Goal: Task Accomplishment & Management: Manage account settings

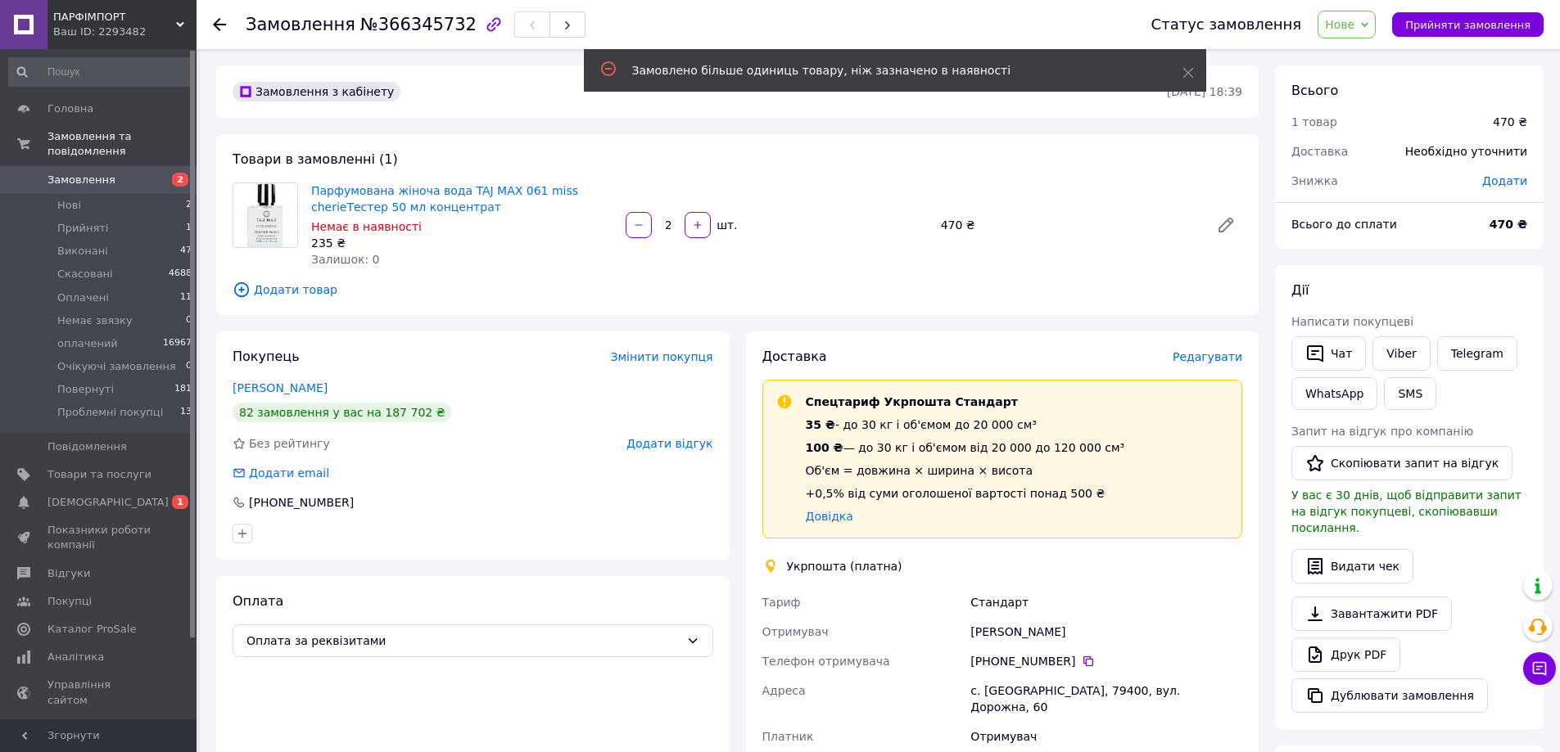
click at [288, 287] on span "Додати товар" at bounding box center [738, 290] width 1010 height 18
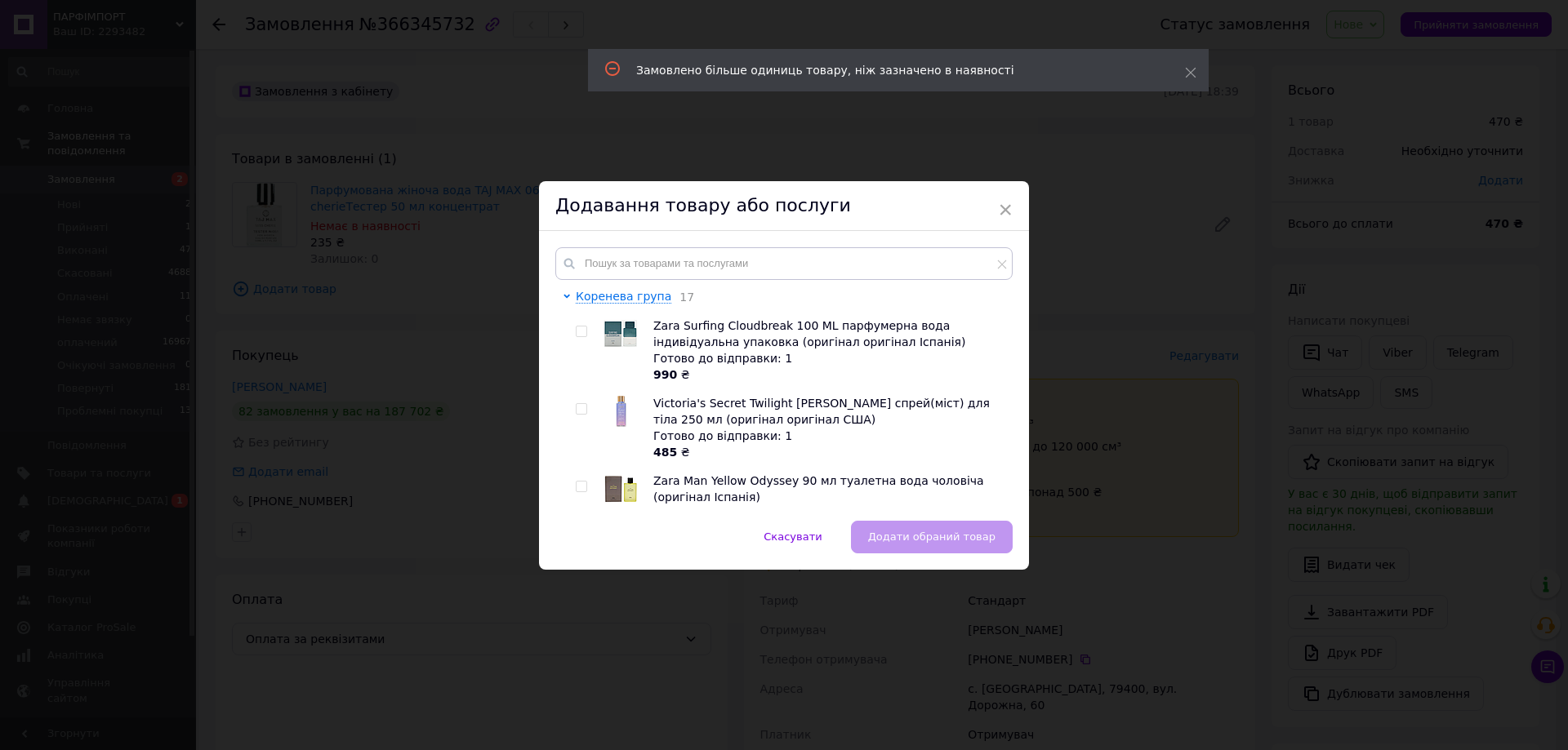
click at [672, 243] on div "Коренева група 17 Zara Surfing Cloudbreak 100 ML парфумерна вода індивідуальна …" at bounding box center [783, 376] width 490 height 290
click at [678, 274] on input "text" at bounding box center [784, 263] width 458 height 33
paste input "Парфумована жіноча вода Trussardi [PERSON_NAME] EDP 50 ml TESTER ("
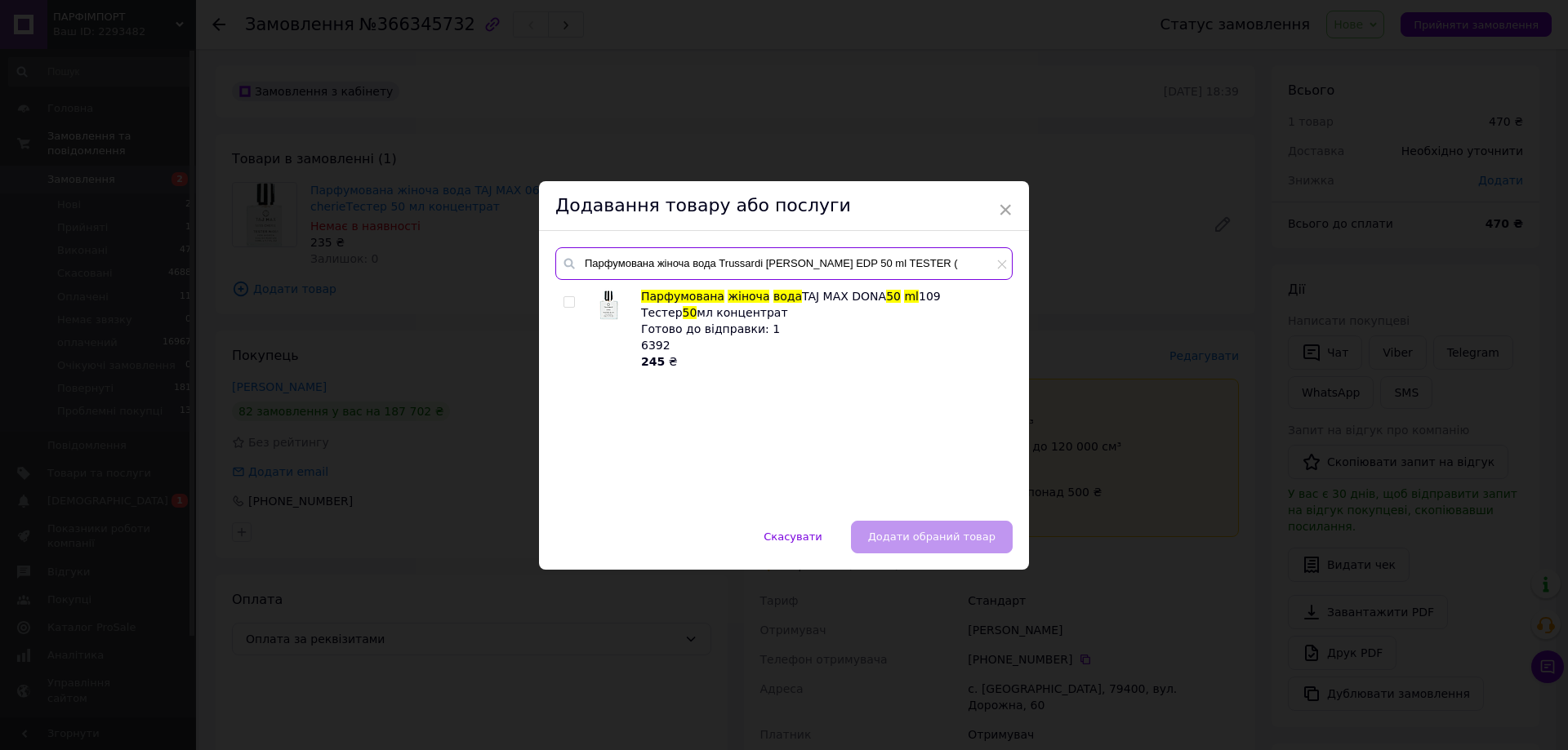
type input "Парфумована жіноча вода Trussardi [PERSON_NAME] EDP 50 ml TESTER ("
drag, startPoint x: 571, startPoint y: 306, endPoint x: 721, endPoint y: 471, distance: 223.0
click at [571, 312] on div at bounding box center [572, 329] width 16 height 82
drag, startPoint x: 566, startPoint y: 300, endPoint x: 669, endPoint y: 402, distance: 145.0
click at [566, 304] on input "checkbox" at bounding box center [569, 302] width 11 height 11
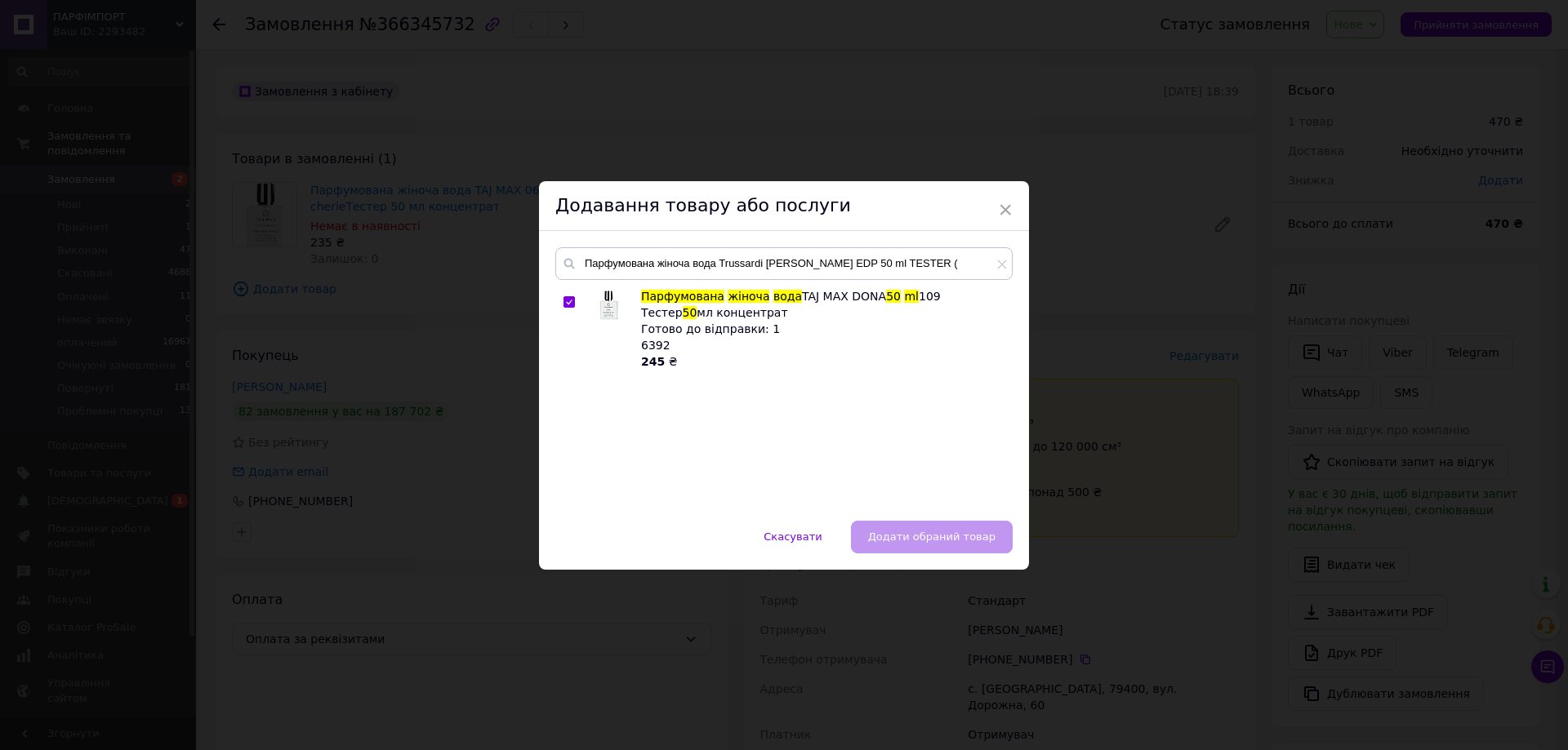
checkbox input "true"
click at [904, 538] on span "Додати обраний товар" at bounding box center [932, 537] width 128 height 12
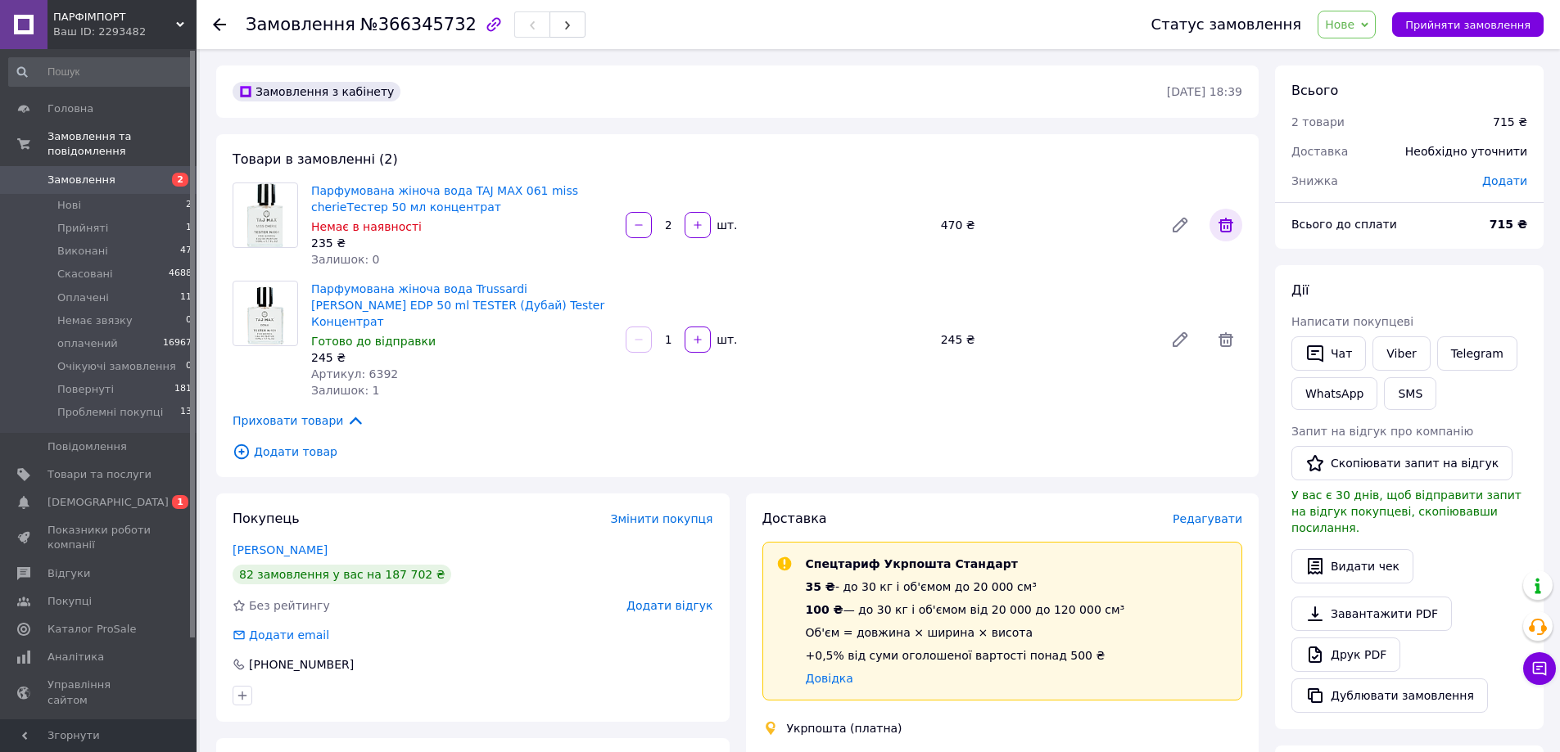
click at [1228, 216] on icon at bounding box center [1226, 225] width 20 height 20
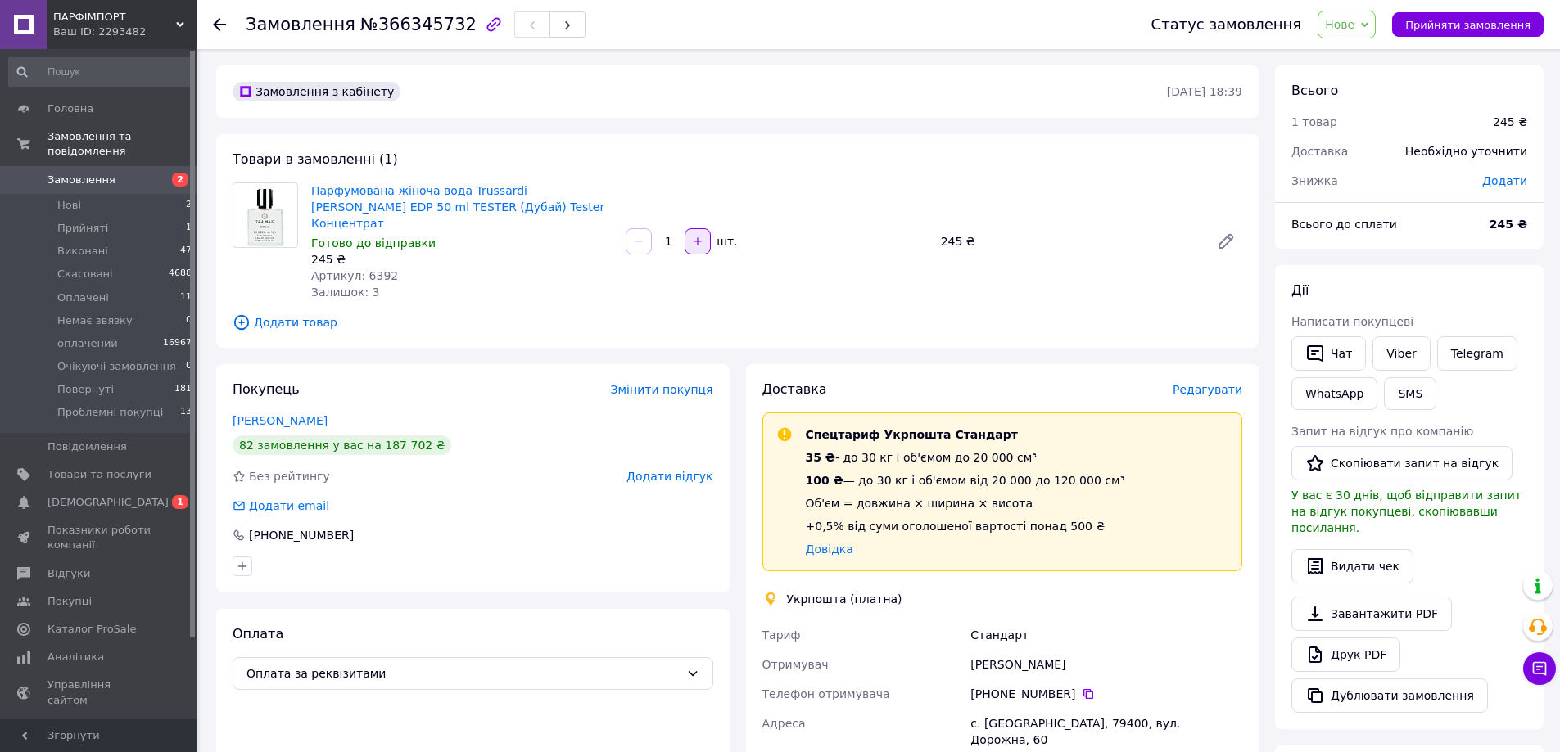
click at [704, 237] on button "button" at bounding box center [698, 241] width 26 height 26
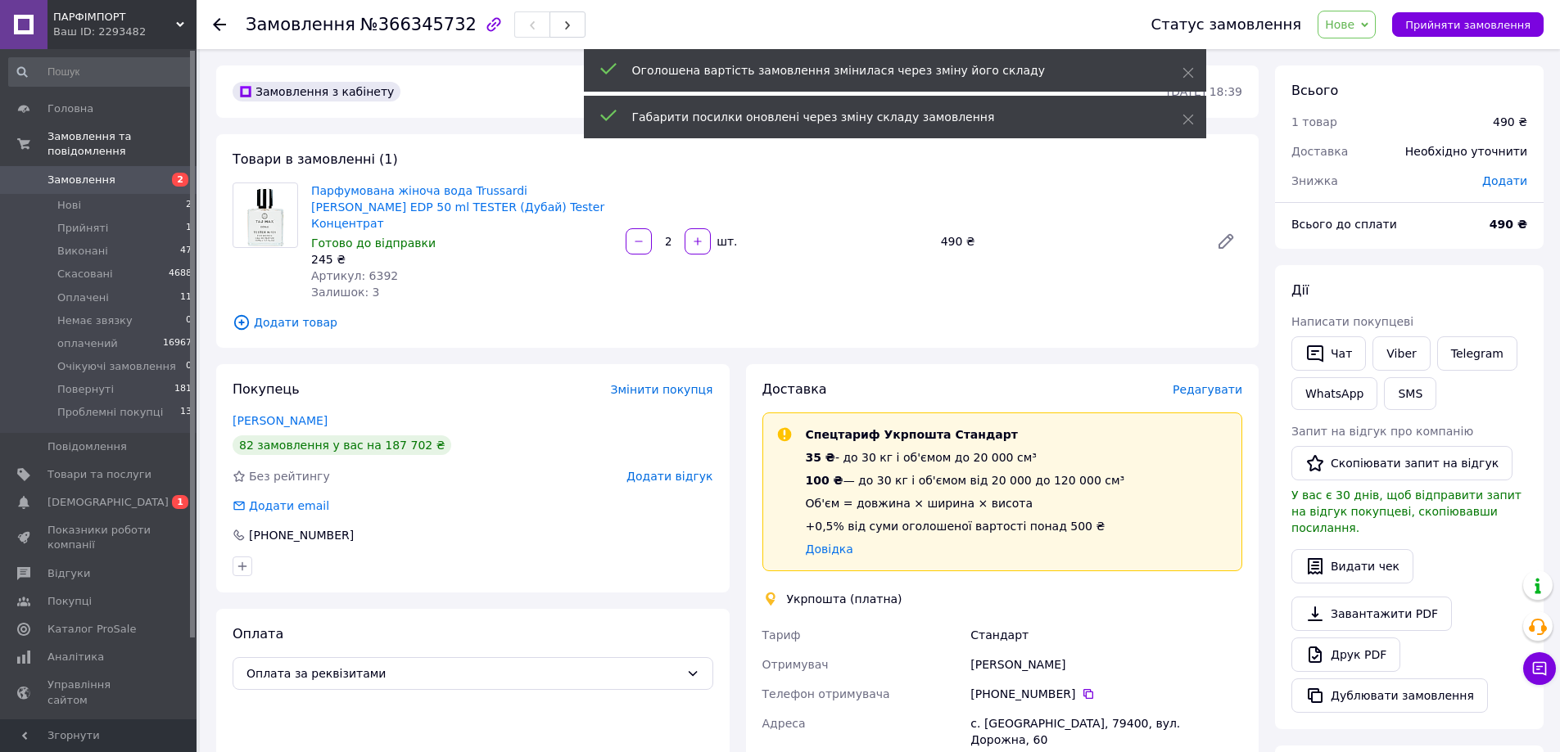
click at [1376, 29] on span "Нове" at bounding box center [1346, 25] width 58 height 28
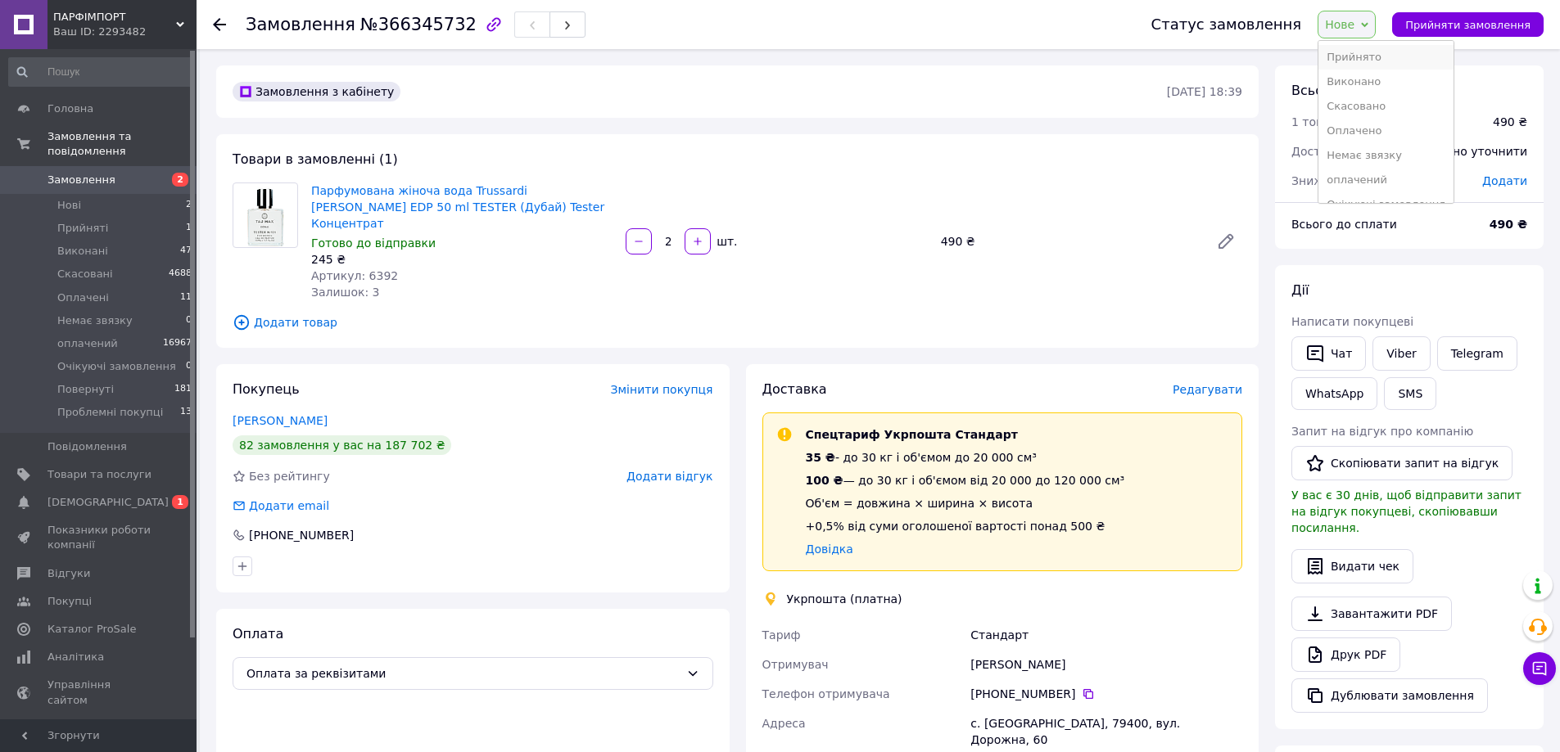
click at [1373, 60] on li "Прийнято" at bounding box center [1385, 57] width 135 height 25
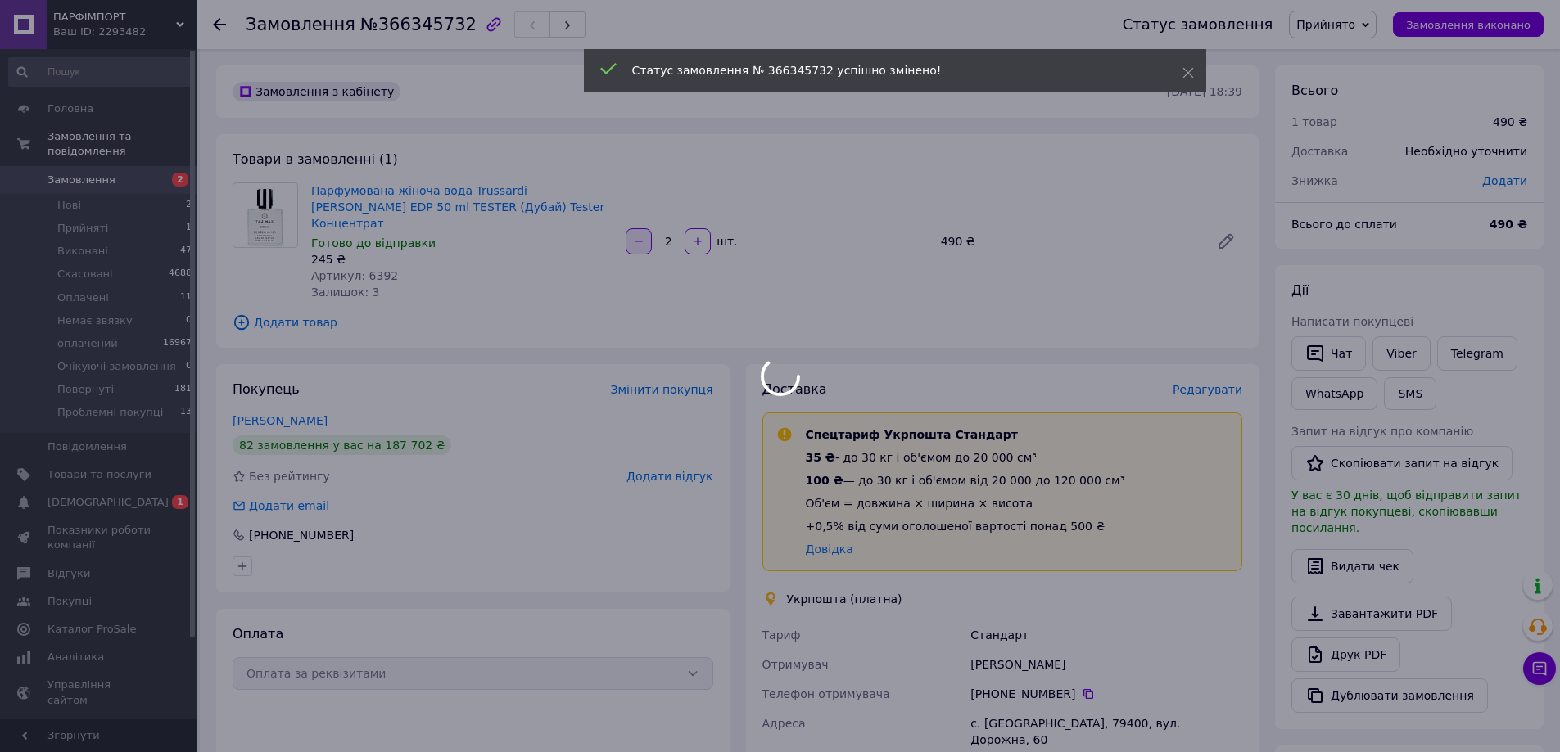
click at [641, 235] on div at bounding box center [780, 376] width 1560 height 752
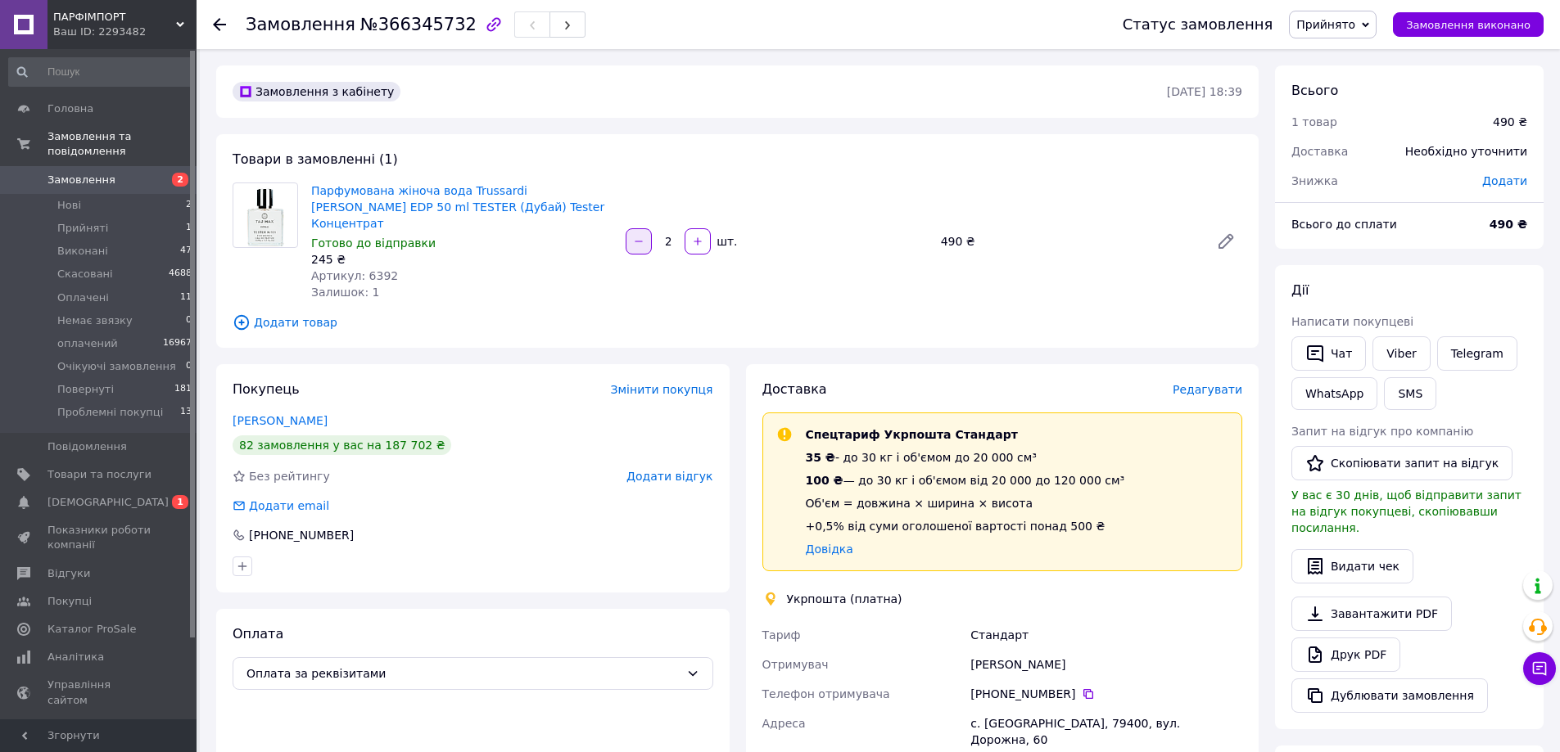
click at [632, 236] on button "button" at bounding box center [639, 241] width 26 height 26
type input "1"
click at [1236, 383] on span "Редагувати" at bounding box center [1208, 389] width 70 height 13
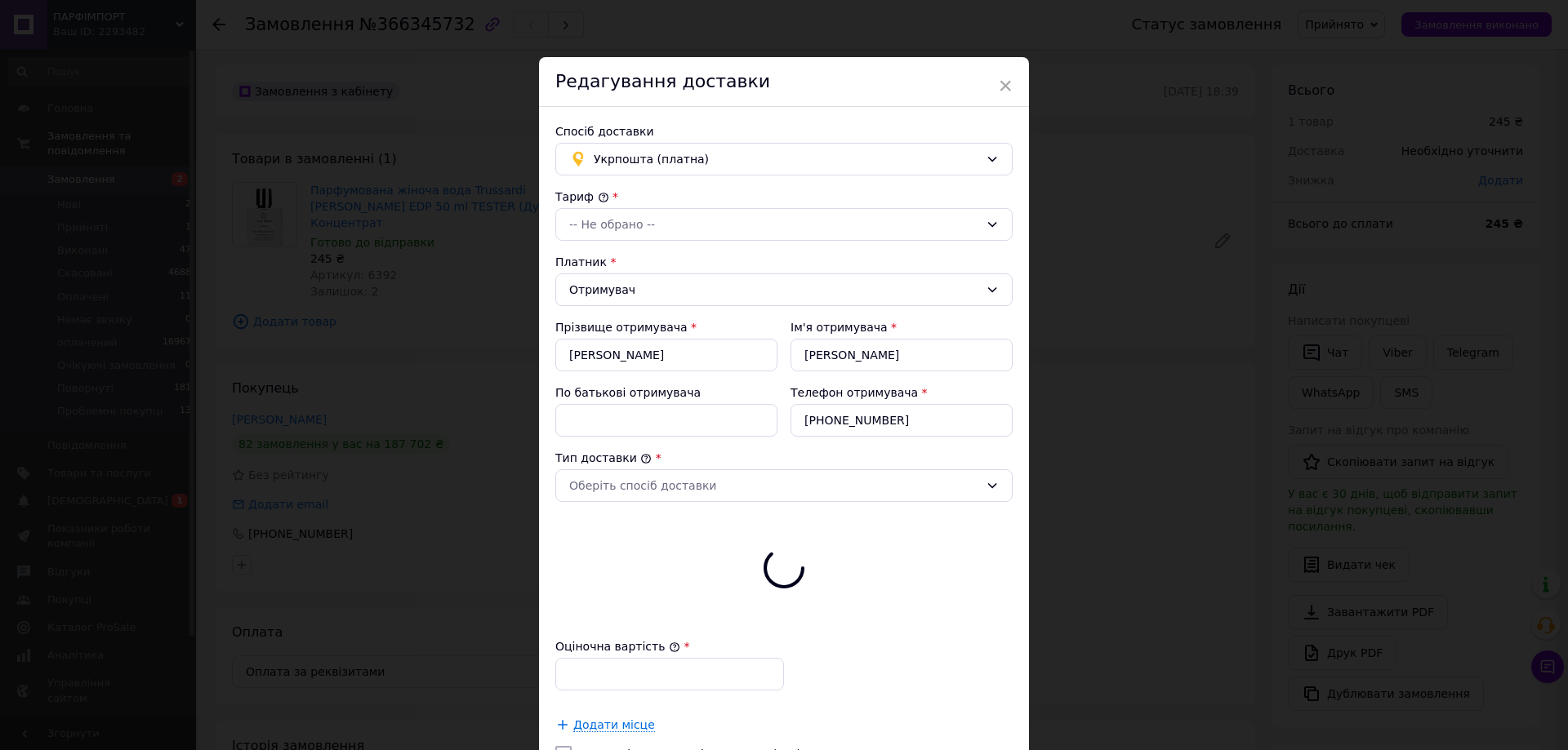
type input "245"
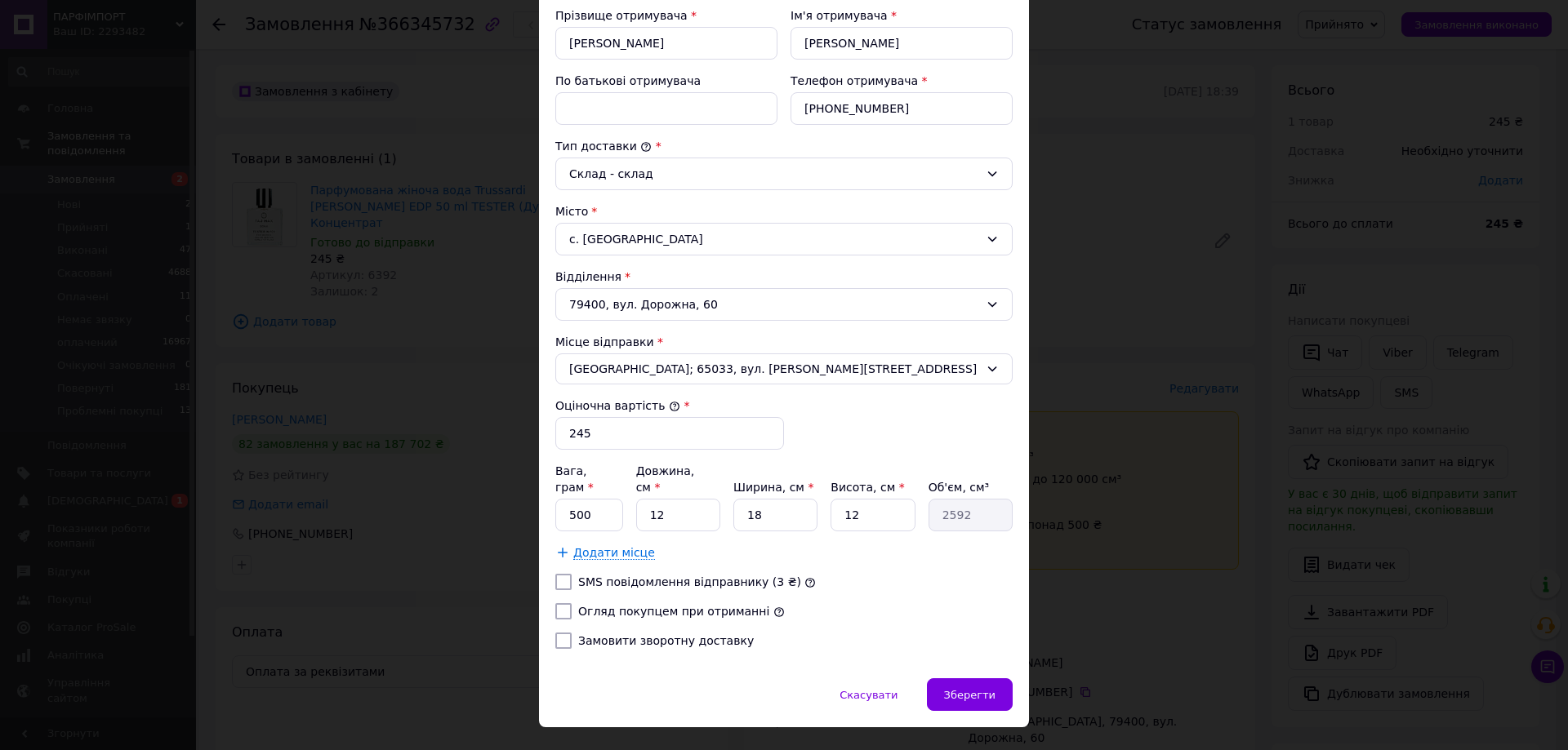
scroll to position [327, 0]
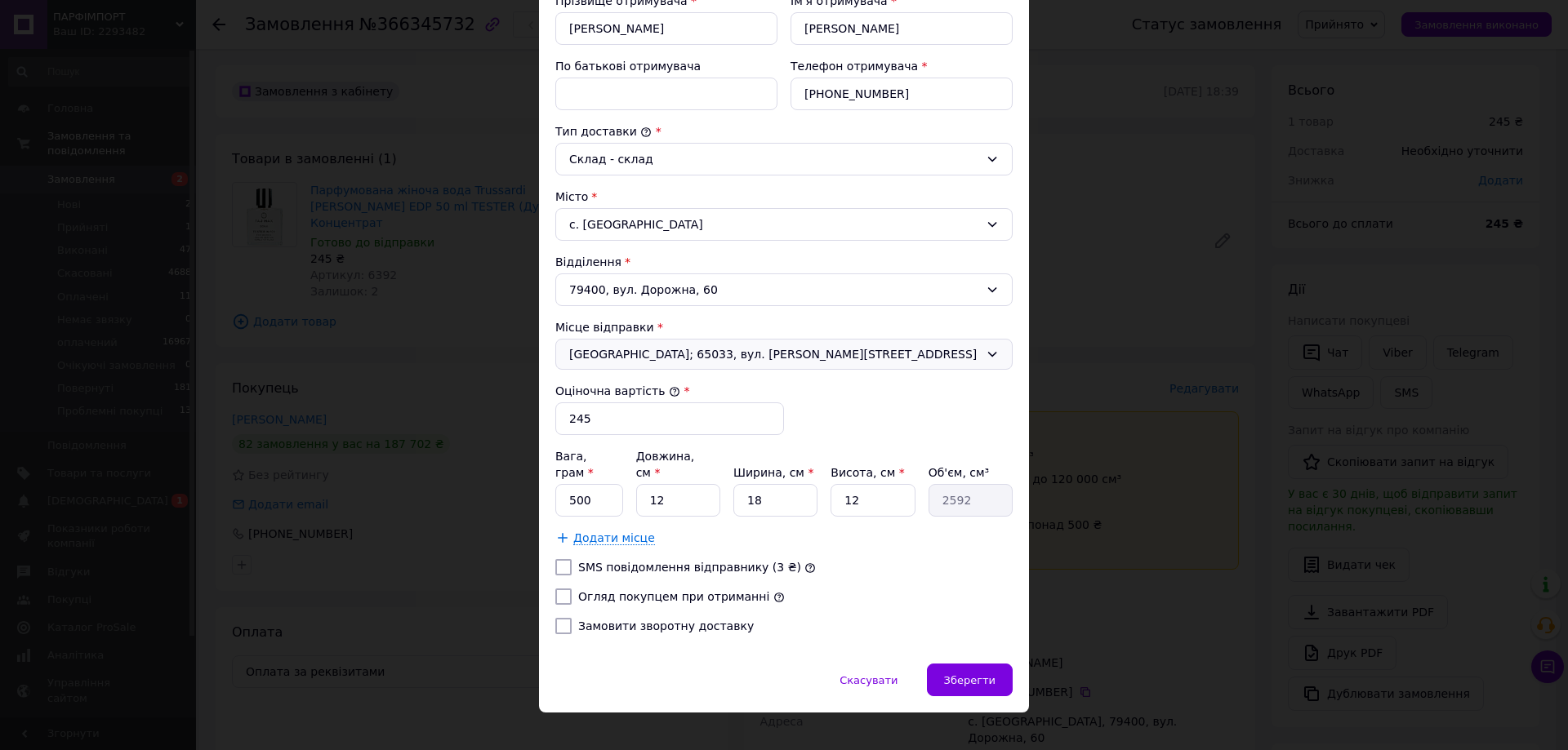
click at [623, 347] on span "[GEOGRAPHIC_DATA]; 65033, вул. [PERSON_NAME][STREET_ADDRESS]" at bounding box center [774, 354] width 410 height 16
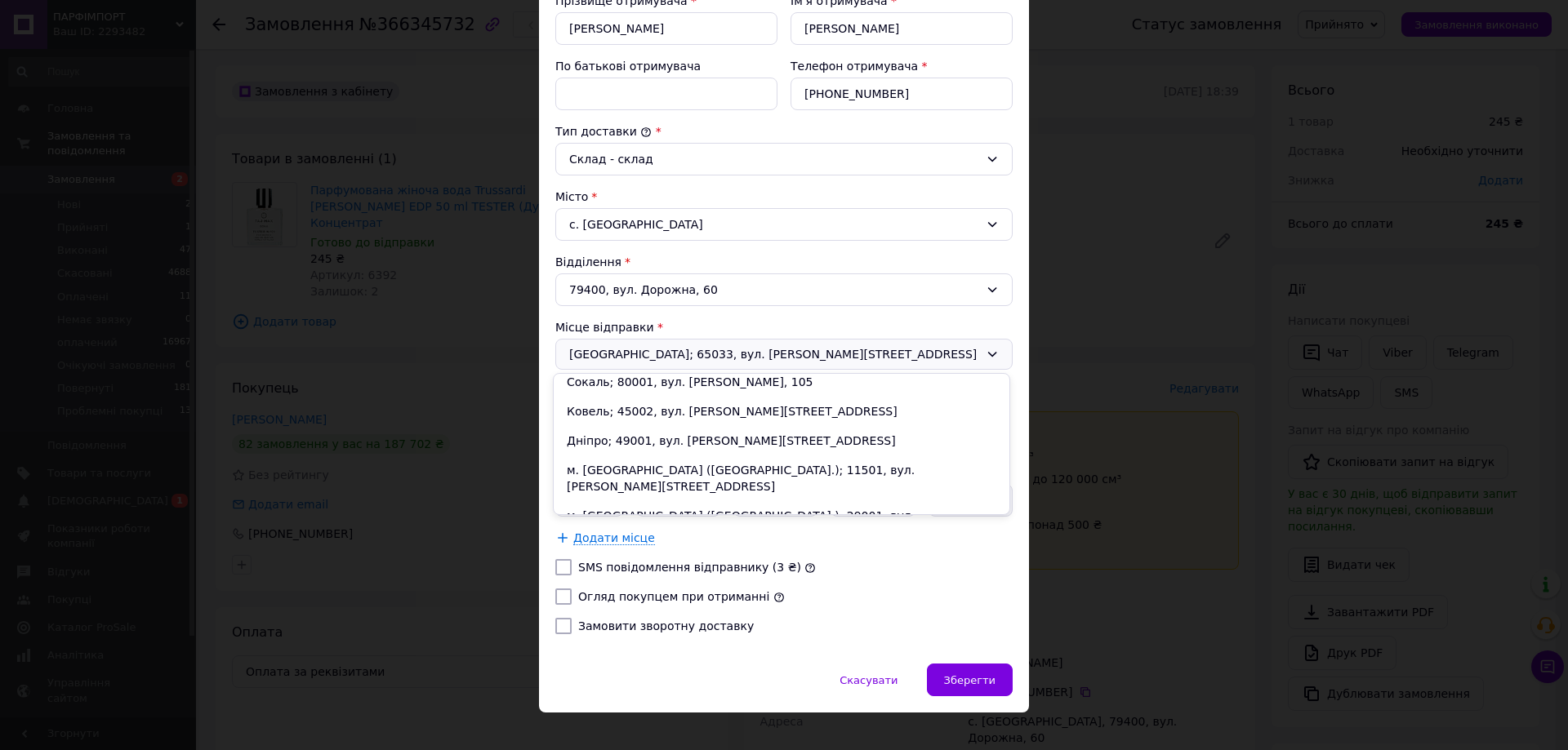
scroll to position [507, 0]
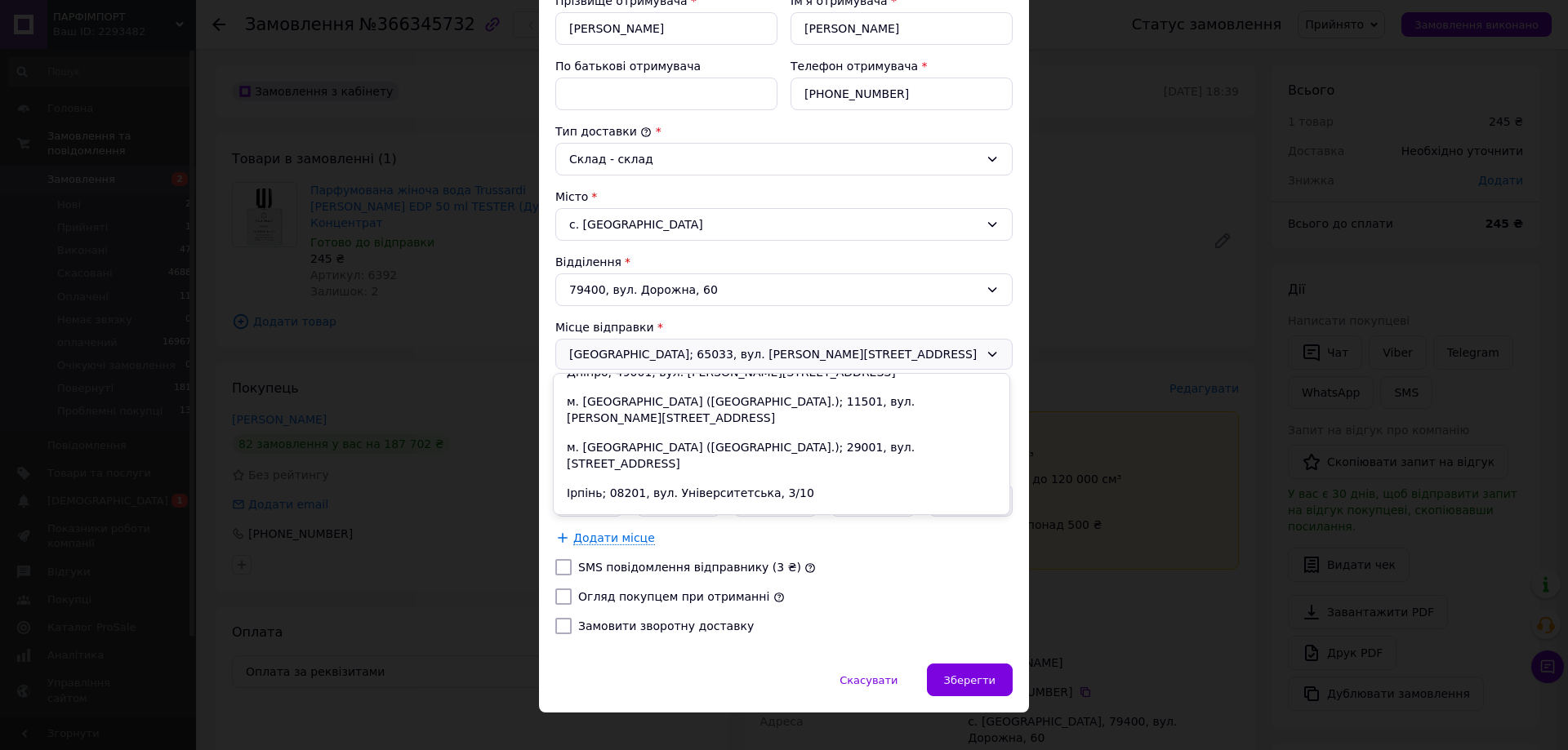
click at [640, 566] on link "Додати ще місце відправки" at bounding box center [781, 580] width 456 height 29
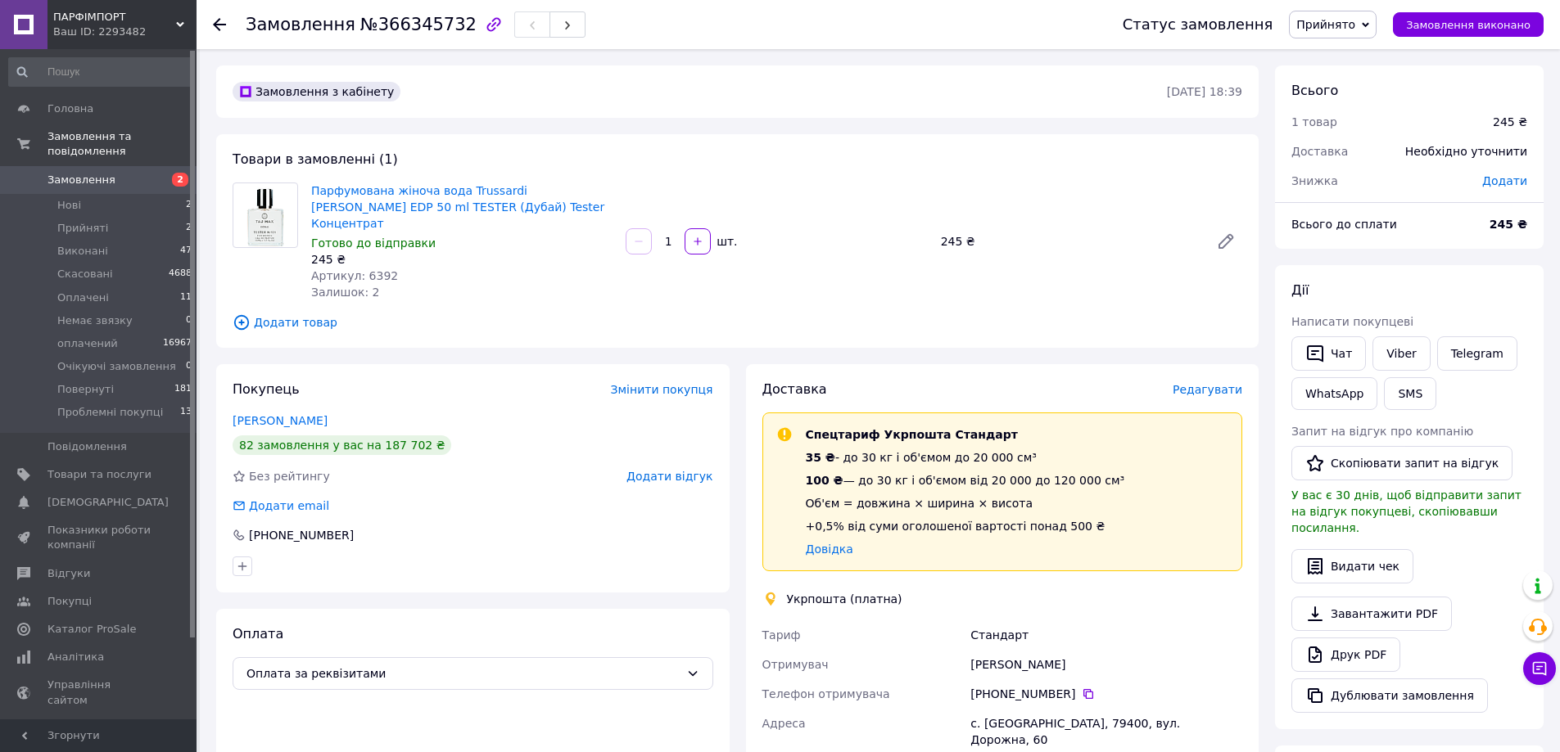
click at [1231, 383] on span "Редагувати" at bounding box center [1208, 389] width 70 height 13
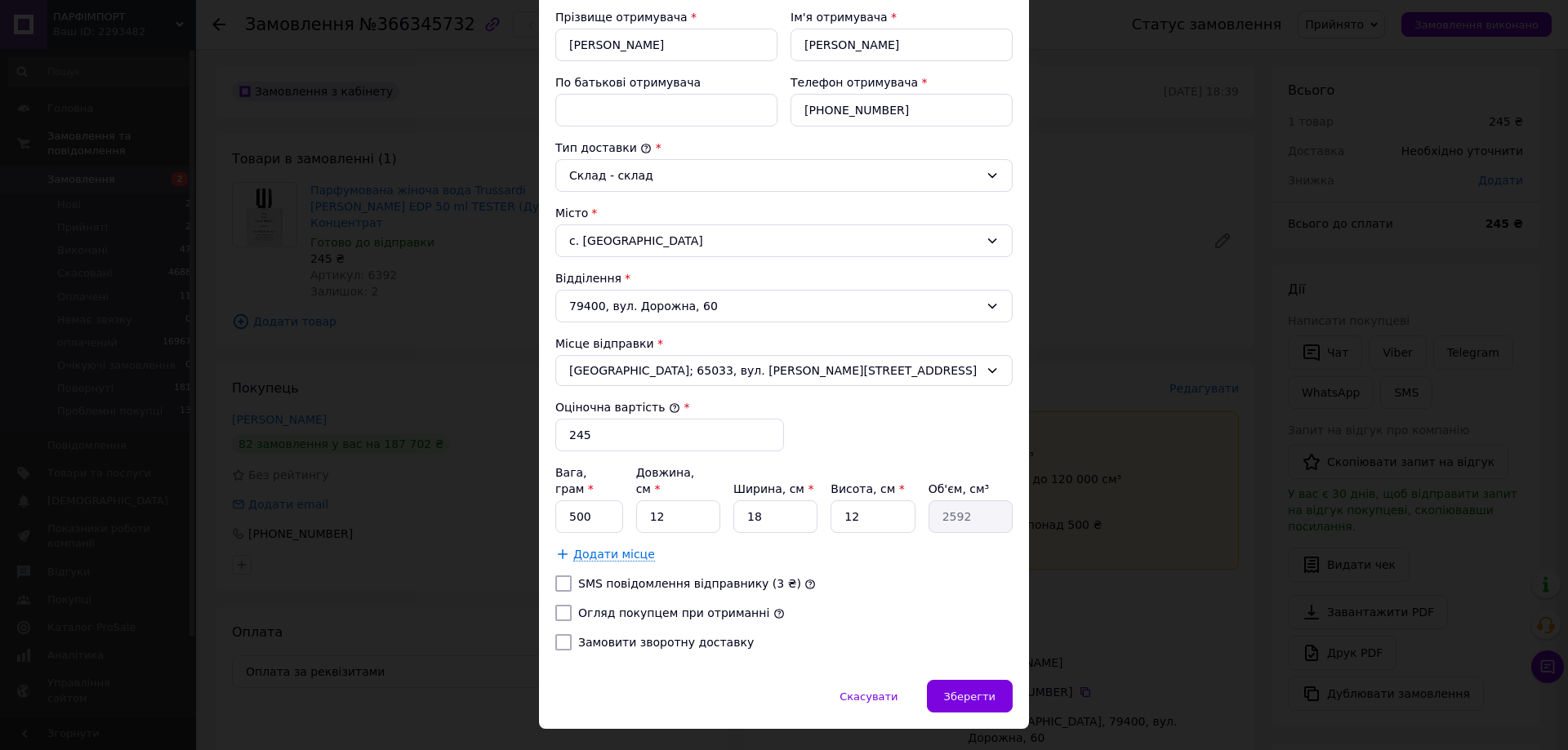
scroll to position [330, 0]
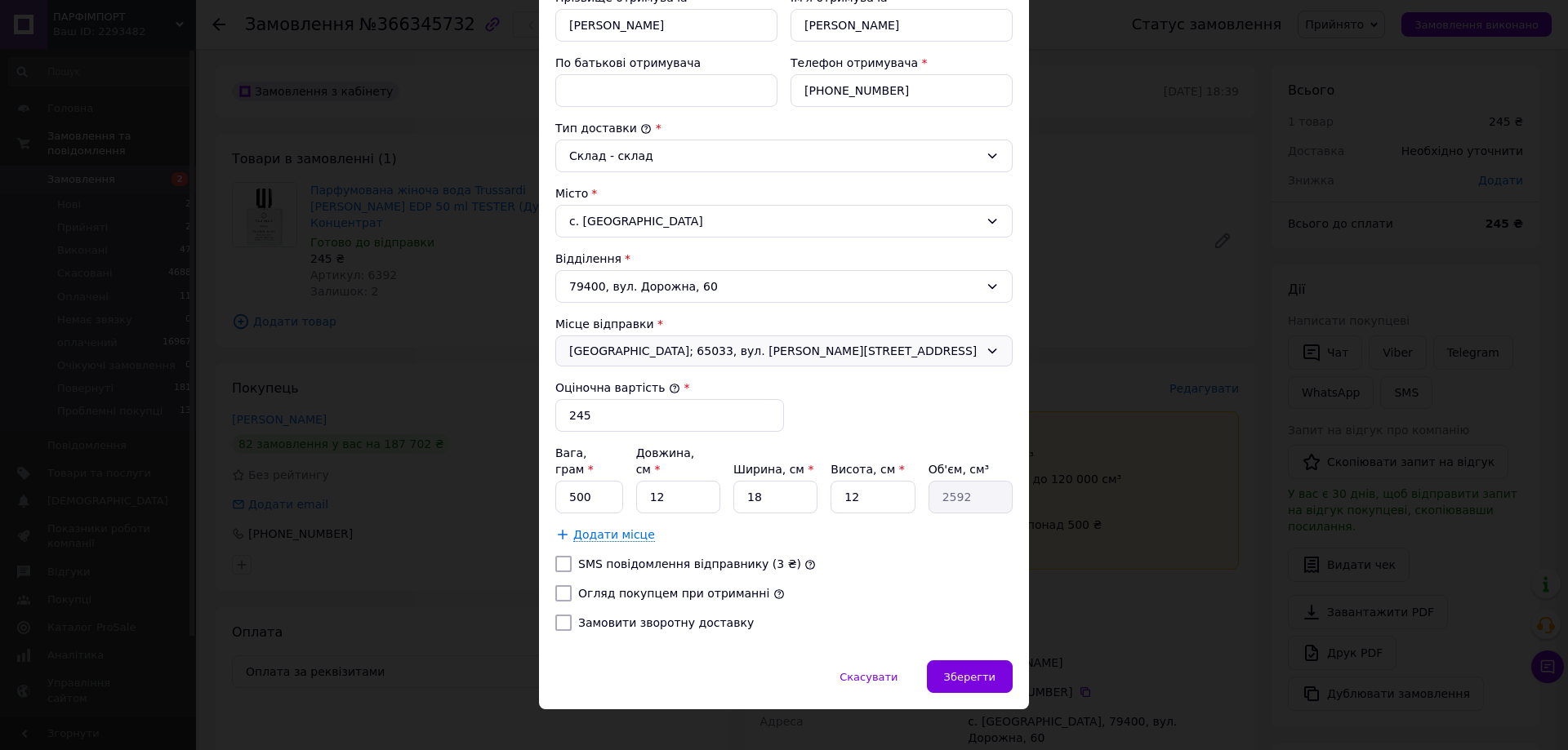
click at [599, 348] on span "[GEOGRAPHIC_DATA]; 65033, вул. [PERSON_NAME][STREET_ADDRESS]" at bounding box center [774, 351] width 410 height 16
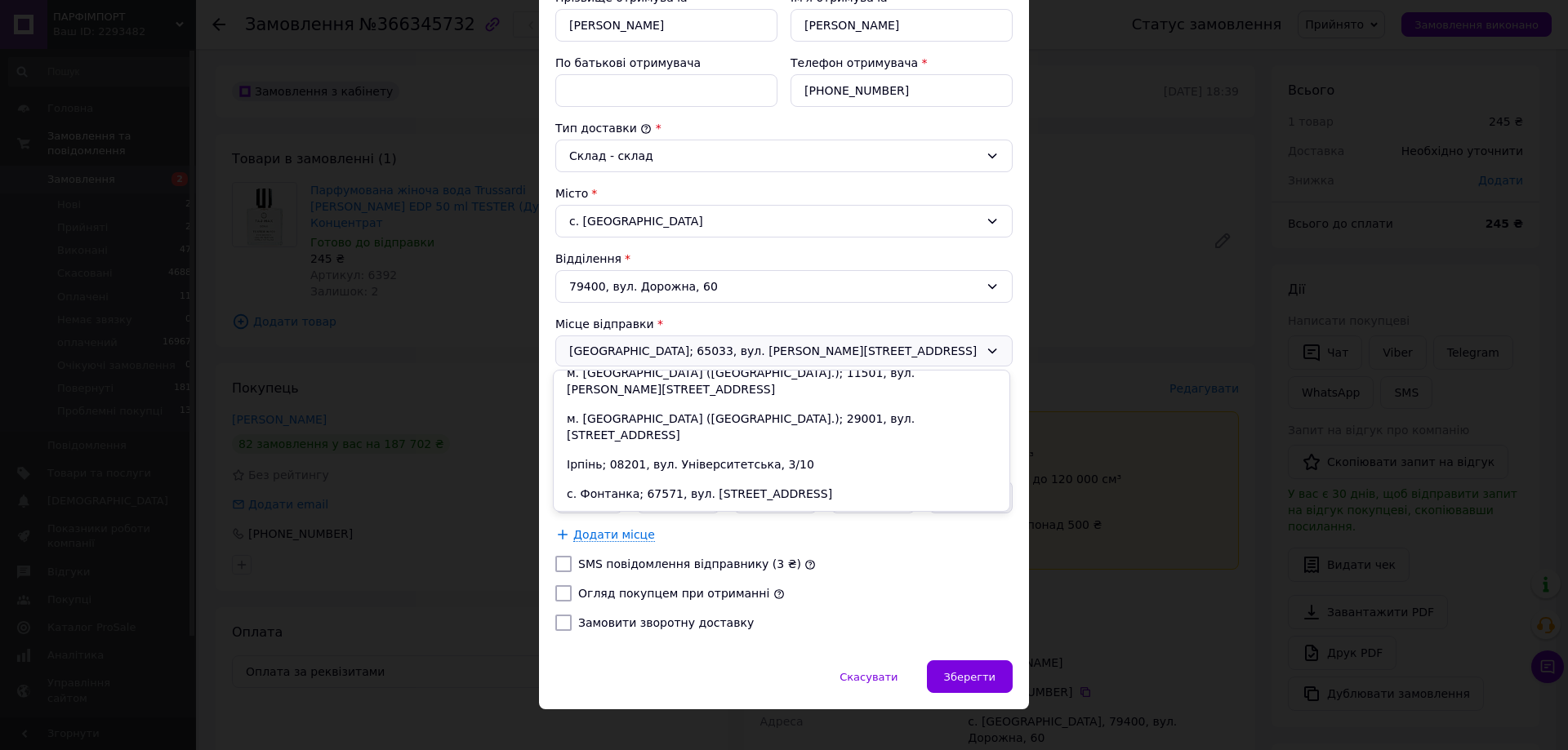
scroll to position [536, 0]
click at [628, 535] on li "м. Хмельницький (Хмельницька обл.); 29016, вул. Інститутська, 22" at bounding box center [781, 558] width 456 height 46
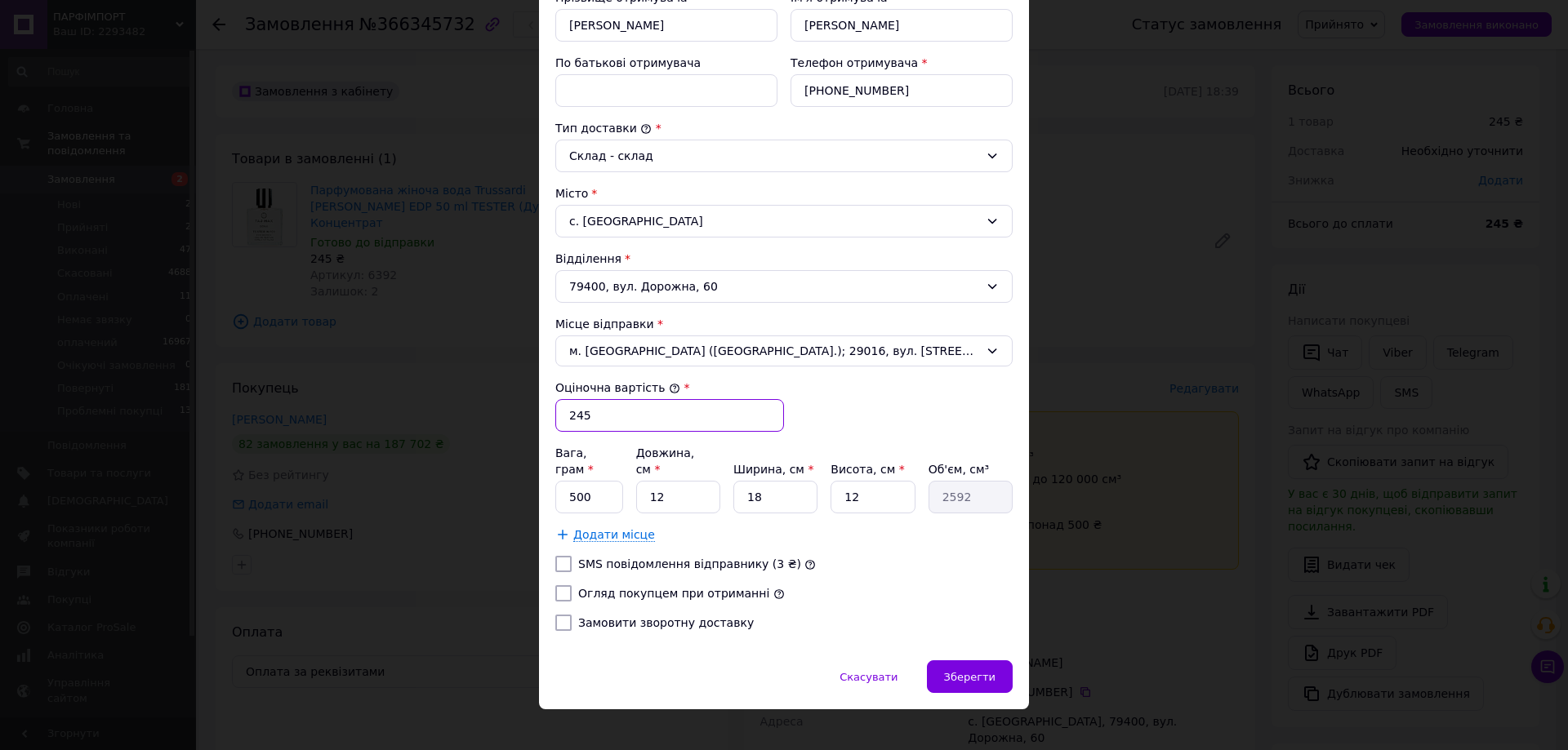
drag, startPoint x: 592, startPoint y: 417, endPoint x: 563, endPoint y: 414, distance: 29.2
click at [563, 414] on input "245" at bounding box center [669, 415] width 228 height 33
type input "500"
click at [596, 484] on input "500" at bounding box center [589, 497] width 68 height 33
click at [596, 483] on input "500" at bounding box center [589, 497] width 68 height 33
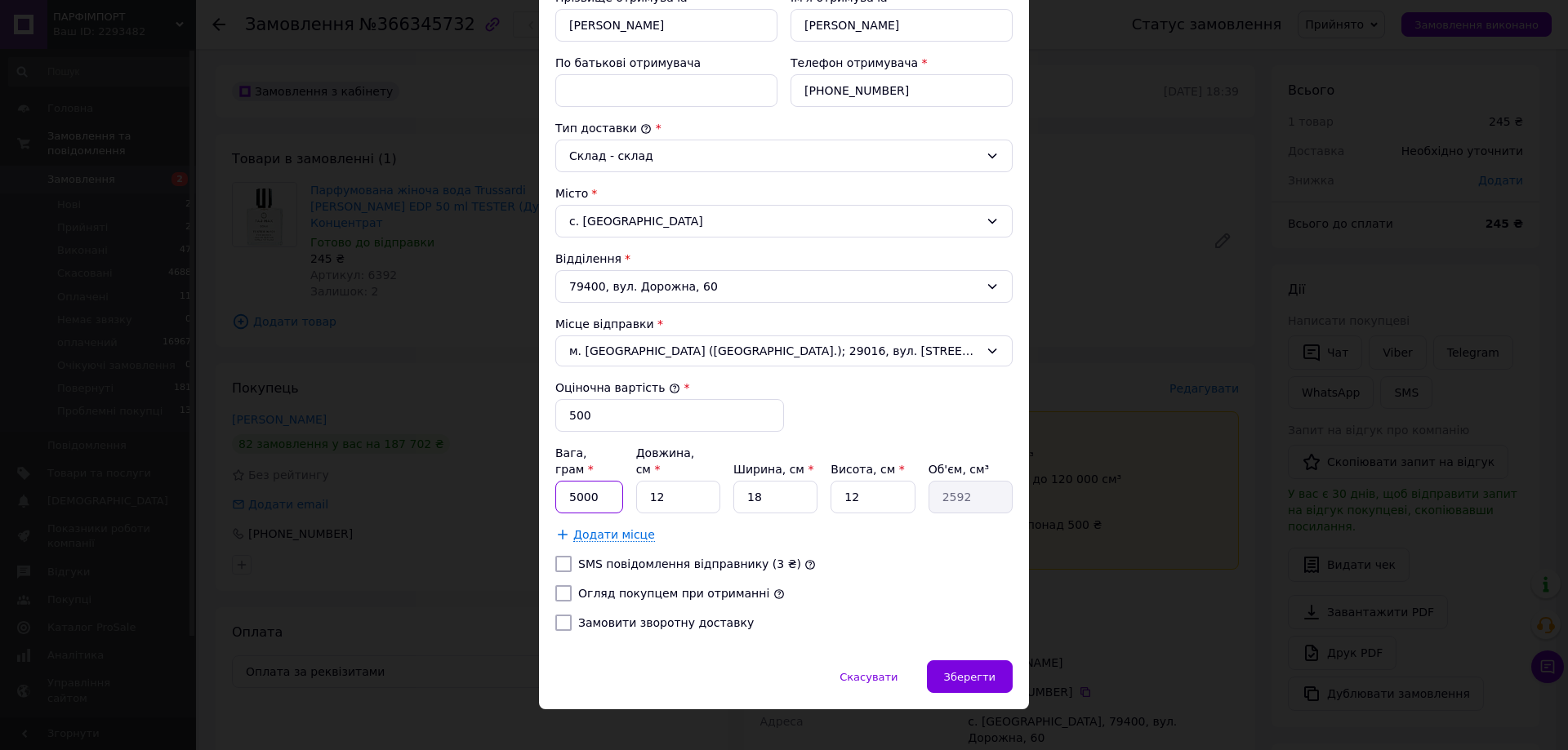
type input "5000"
drag, startPoint x: 653, startPoint y: 484, endPoint x: 642, endPoint y: 477, distance: 13.0
click at [642, 481] on input "12" at bounding box center [678, 497] width 84 height 33
type input "32"
type input "6912"
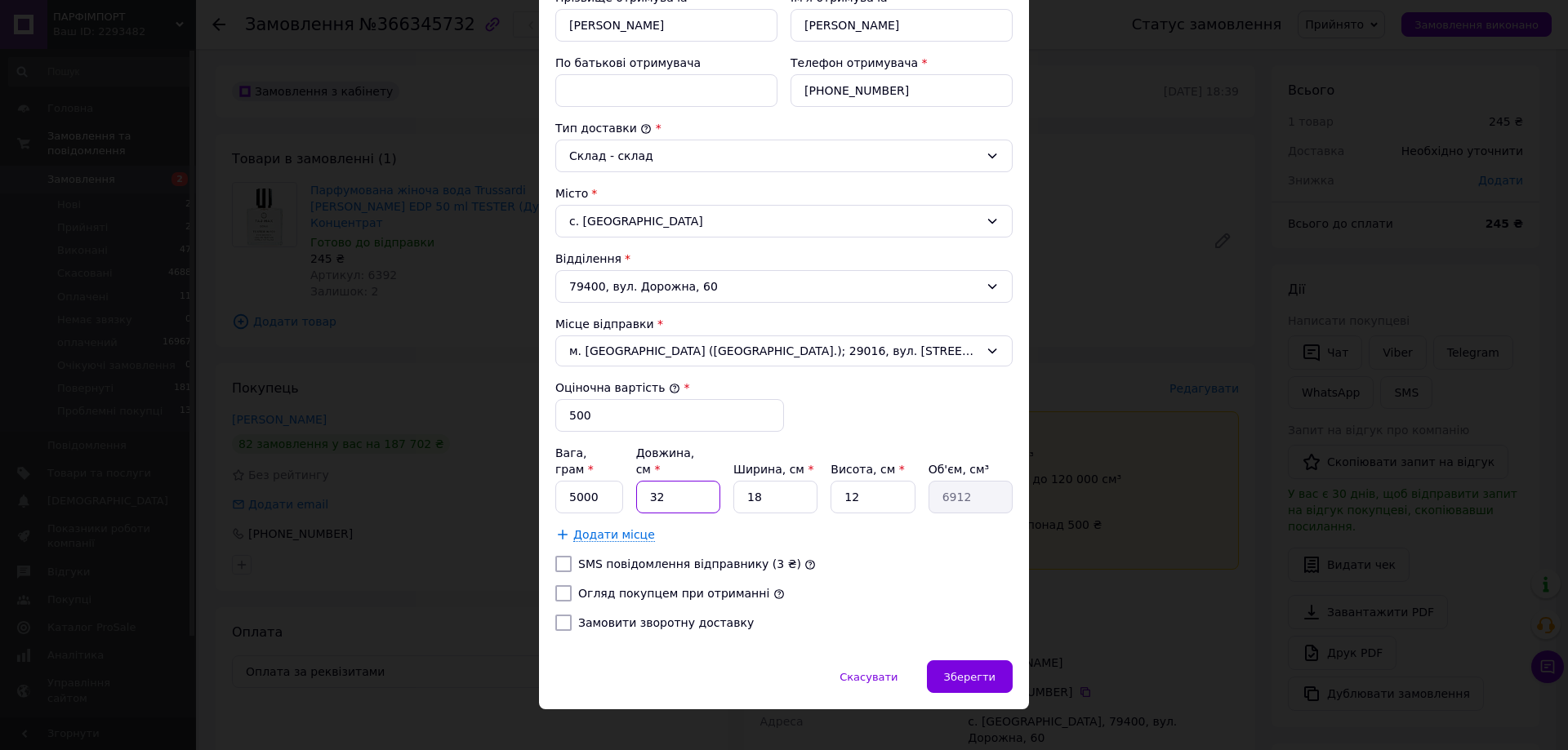
type input "32"
drag, startPoint x: 752, startPoint y: 484, endPoint x: 744, endPoint y: 481, distance: 8.5
click at [744, 481] on input "18" at bounding box center [775, 497] width 84 height 33
type input "28"
type input "10752"
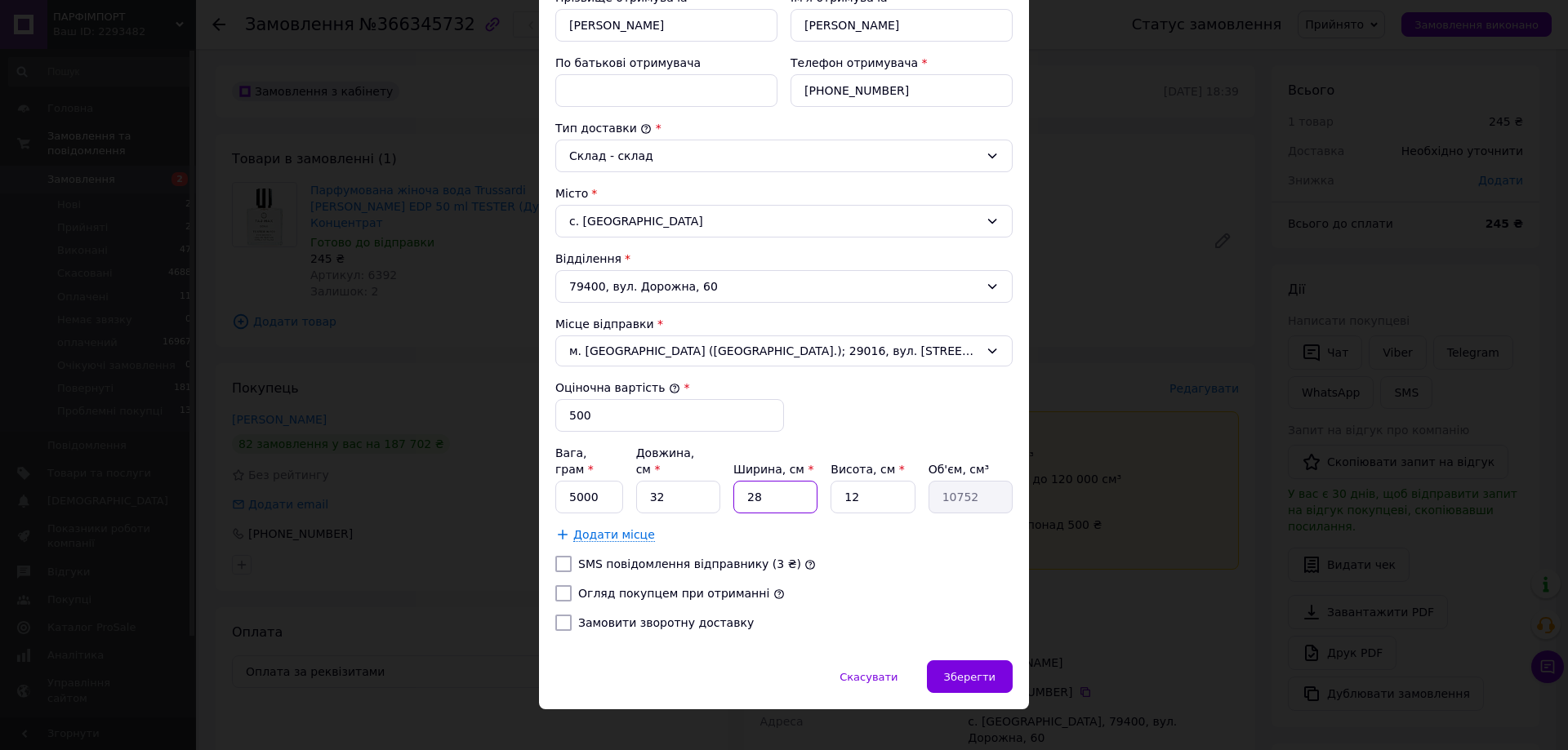
type input "28"
click at [841, 481] on input "12" at bounding box center [873, 497] width 84 height 33
type input "22"
type input "19712"
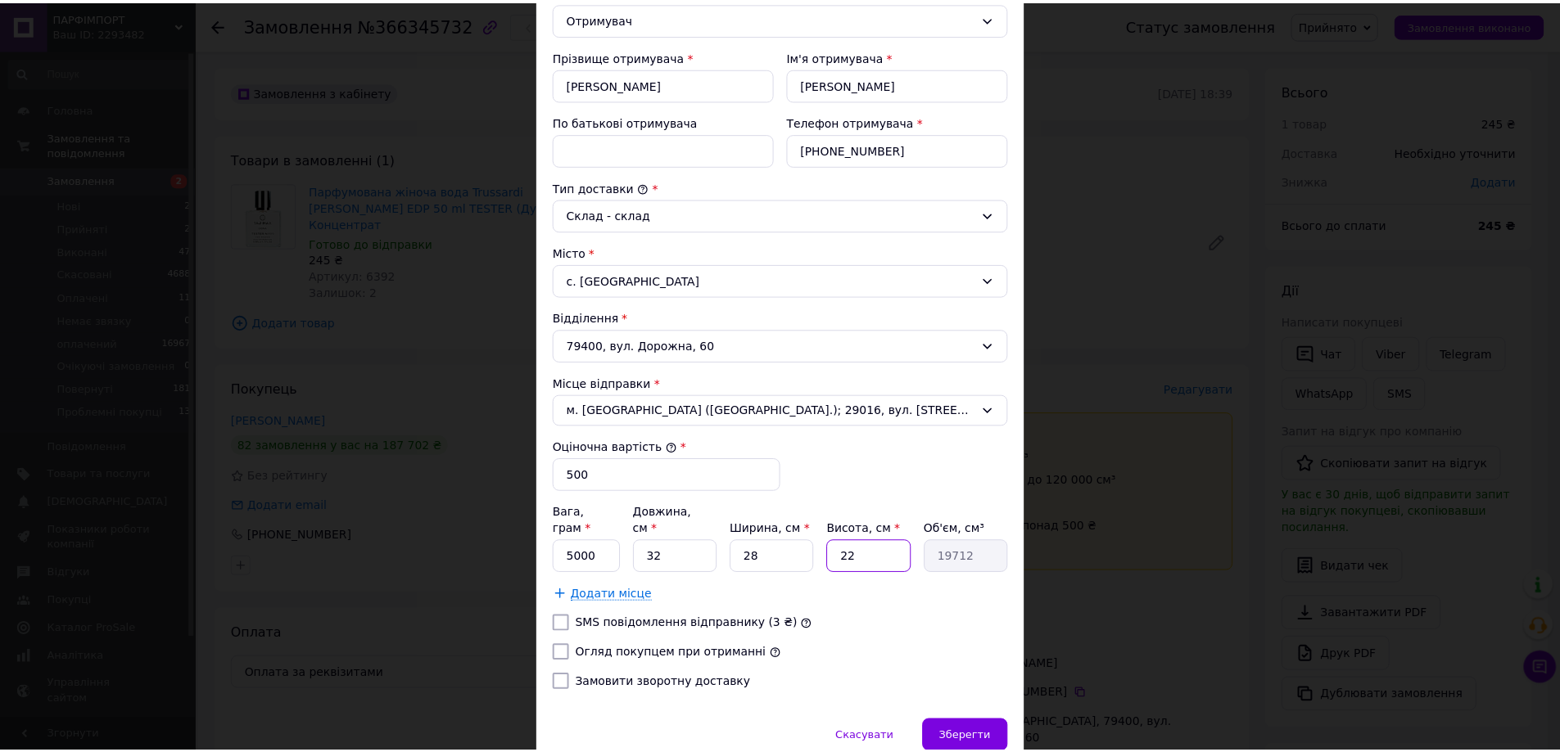
scroll to position [331, 0]
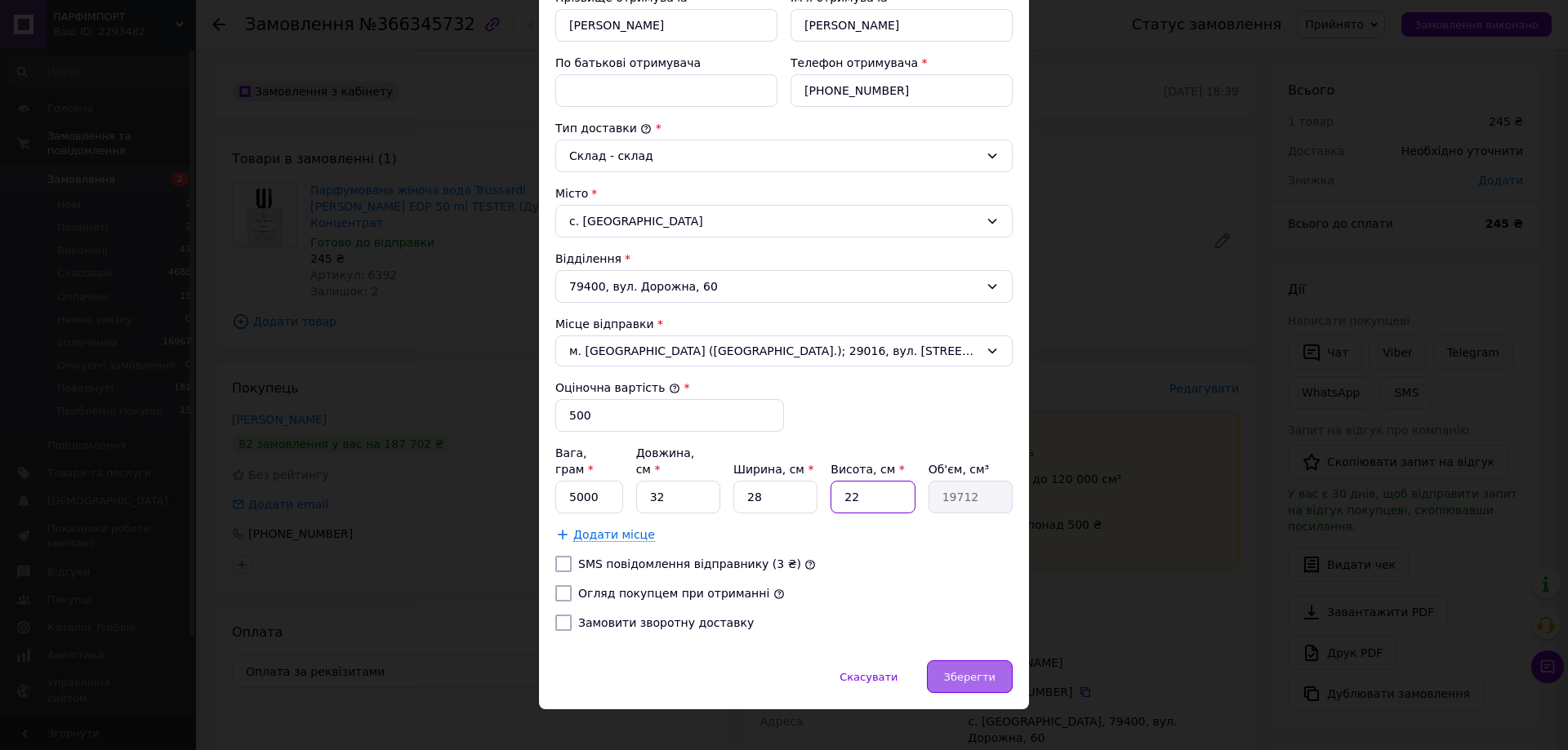
type input "22"
click at [967, 671] on span "Зберегти" at bounding box center [971, 677] width 52 height 12
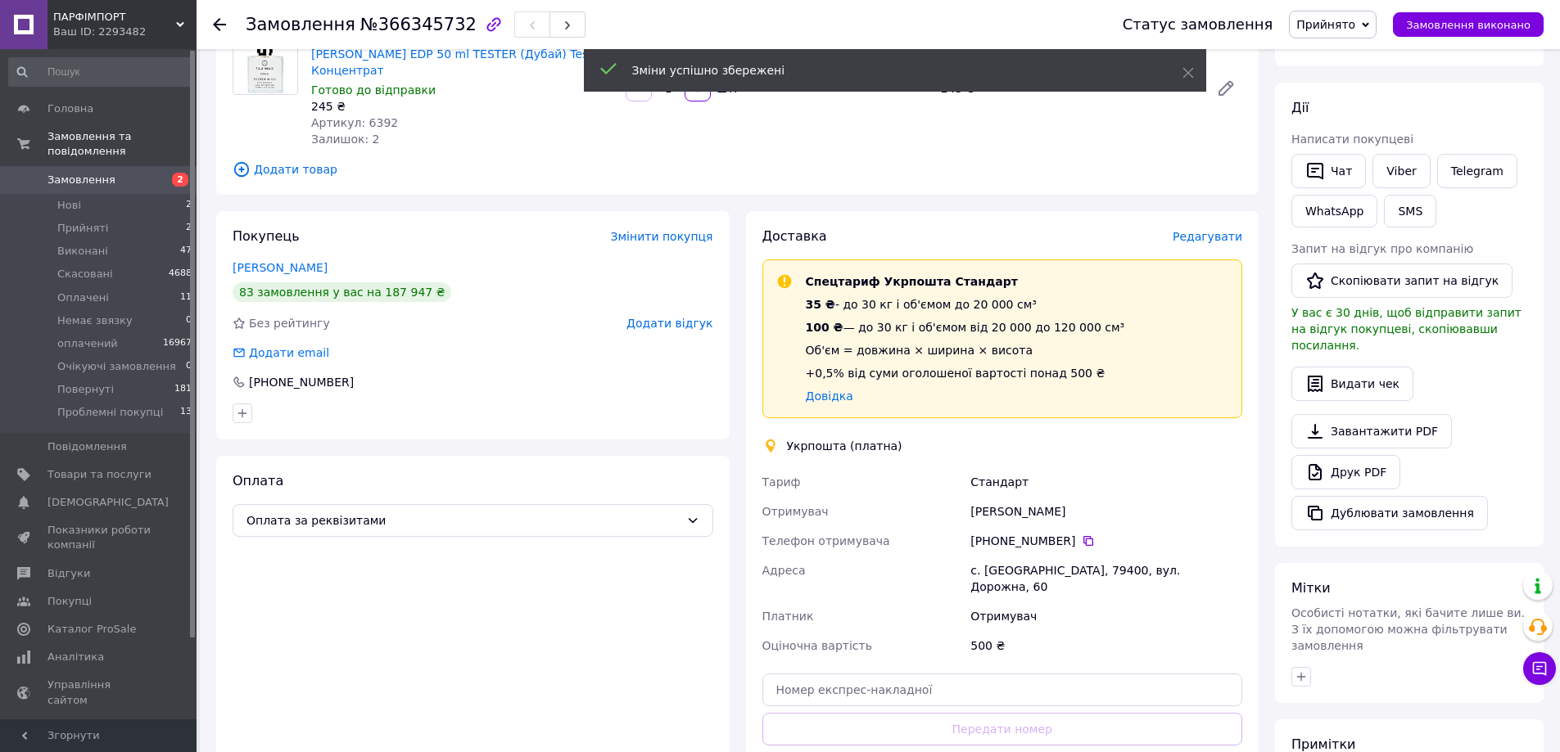
scroll to position [328, 0]
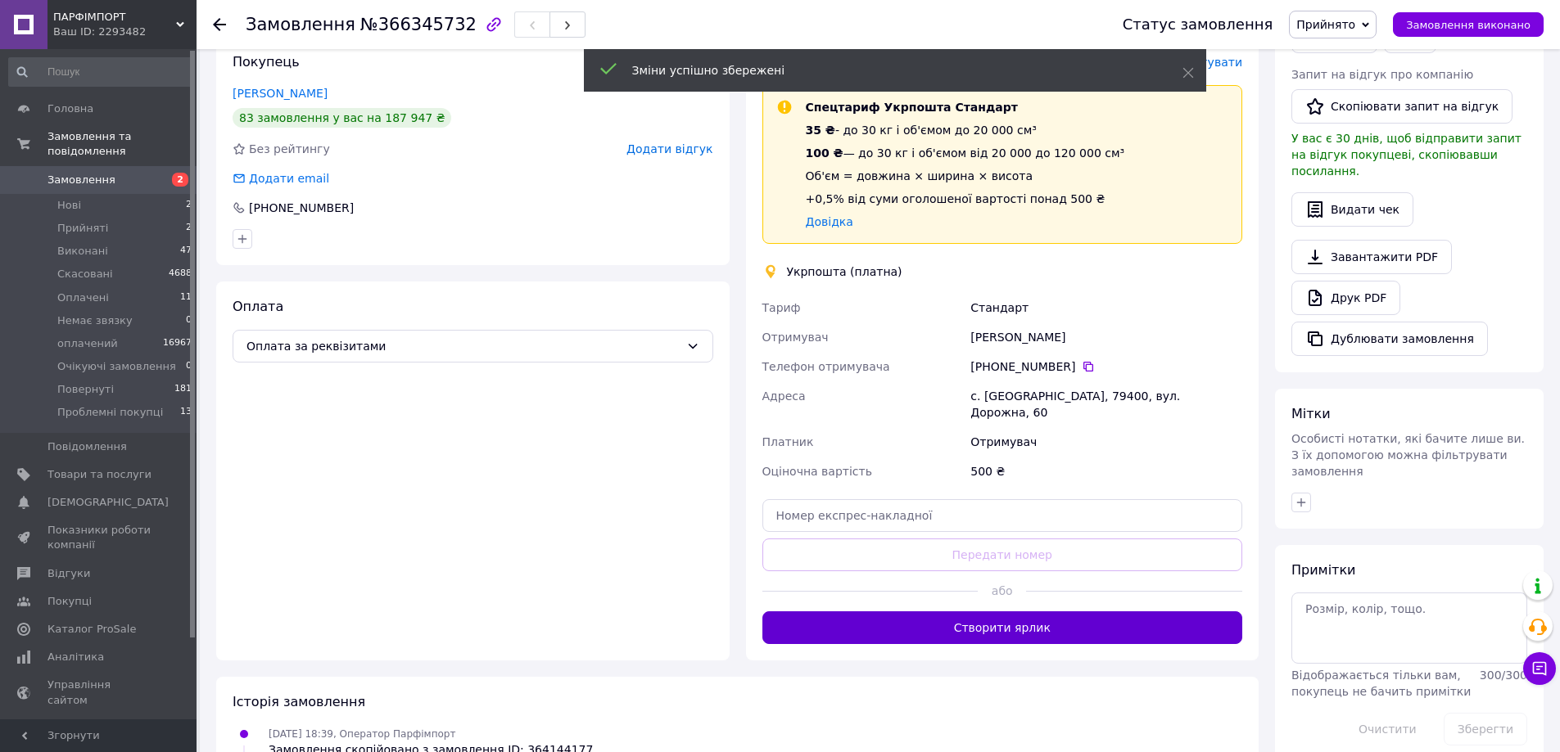
click at [968, 612] on button "Створити ярлик" at bounding box center [1002, 628] width 481 height 33
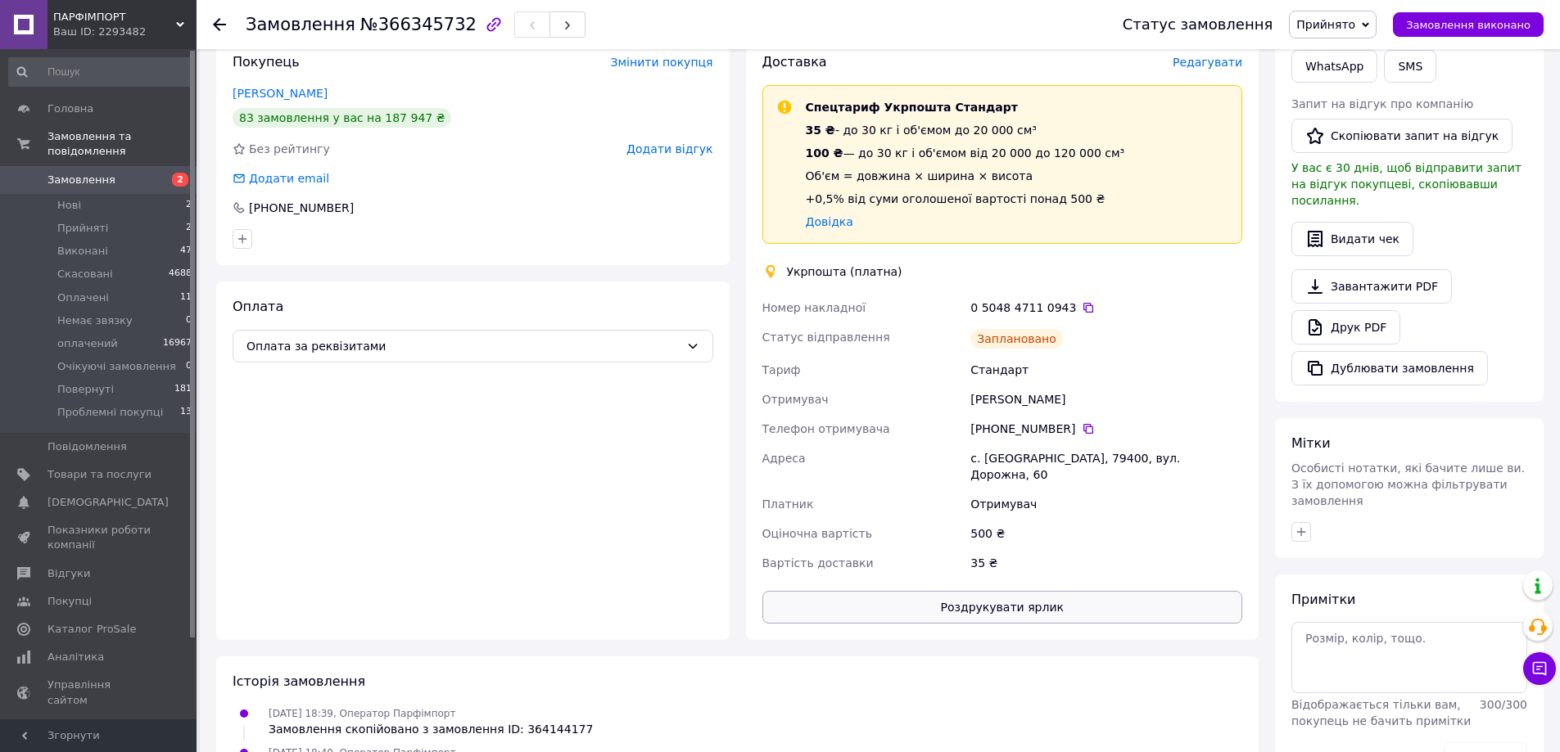
click at [965, 591] on button "Роздрукувати ярлик" at bounding box center [1002, 607] width 481 height 33
